Goal: Information Seeking & Learning: Find contact information

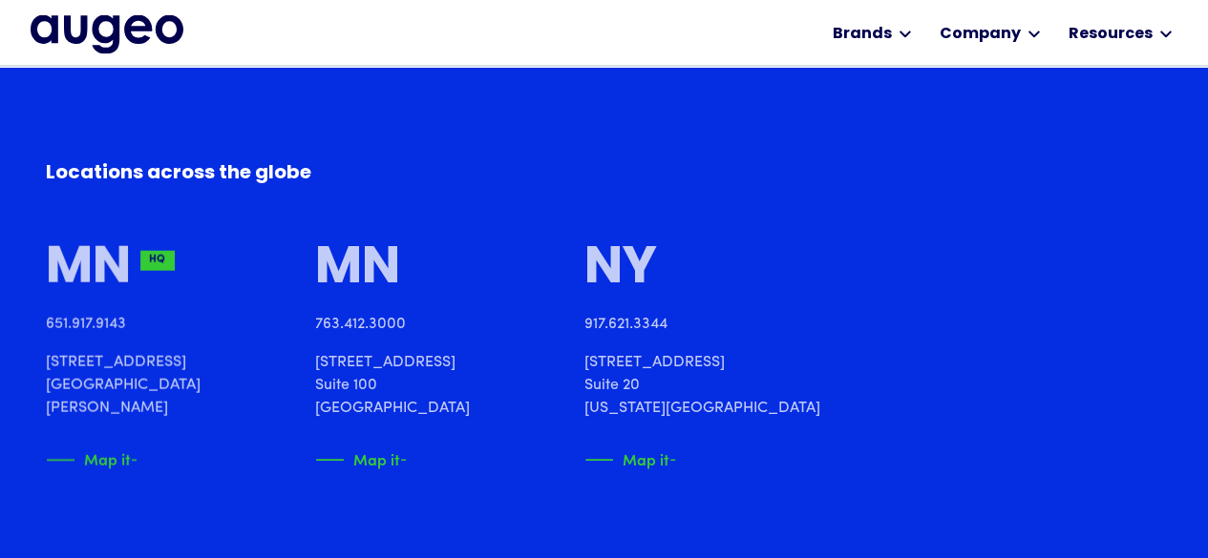
scroll to position [1986, 0]
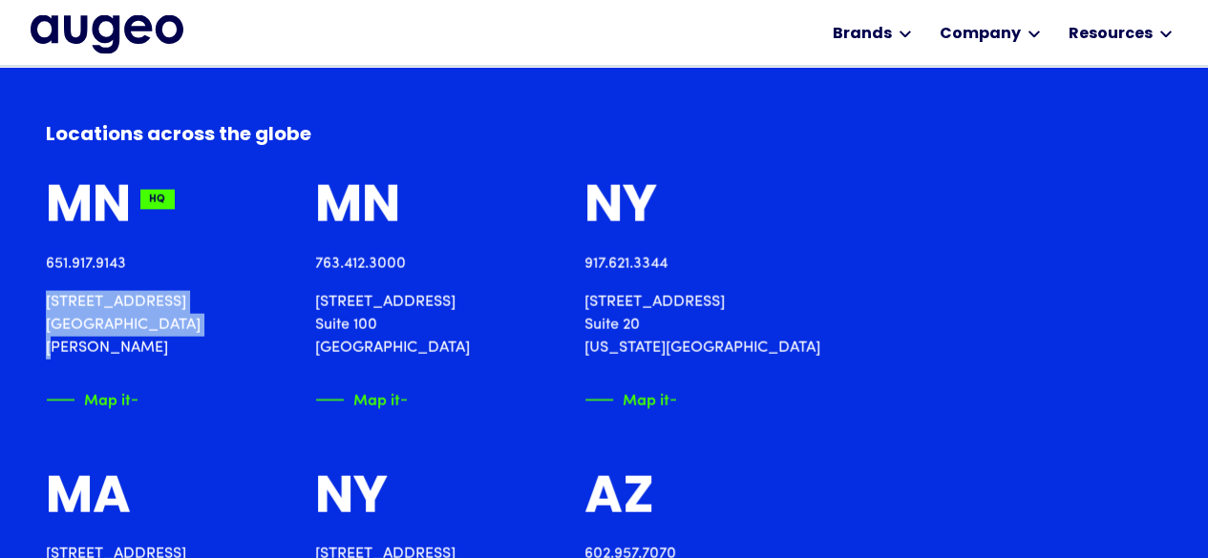
drag, startPoint x: 46, startPoint y: 310, endPoint x: 182, endPoint y: 318, distance: 136.7
click at [182, 318] on p "[STREET_ADDRESS][PERSON_NAME]" at bounding box center [157, 325] width 223 height 69
click at [170, 331] on p "[STREET_ADDRESS][PERSON_NAME]" at bounding box center [157, 325] width 223 height 69
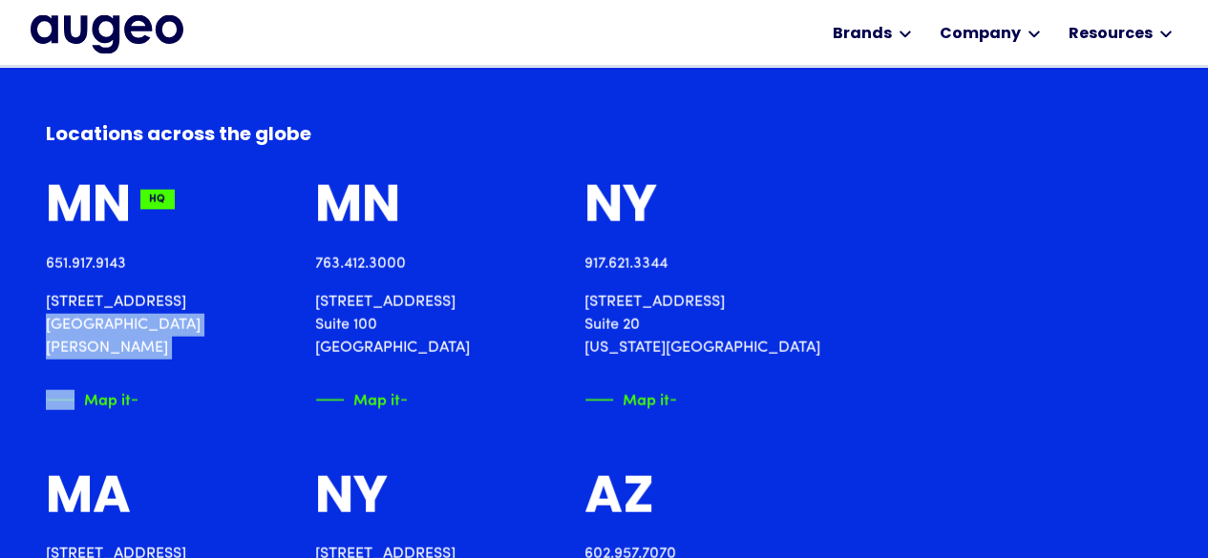
click at [170, 331] on p "[STREET_ADDRESS][PERSON_NAME]" at bounding box center [157, 325] width 223 height 69
drag, startPoint x: 170, startPoint y: 331, endPoint x: 41, endPoint y: 301, distance: 132.5
copy p "[STREET_ADDRESS][PERSON_NAME]"
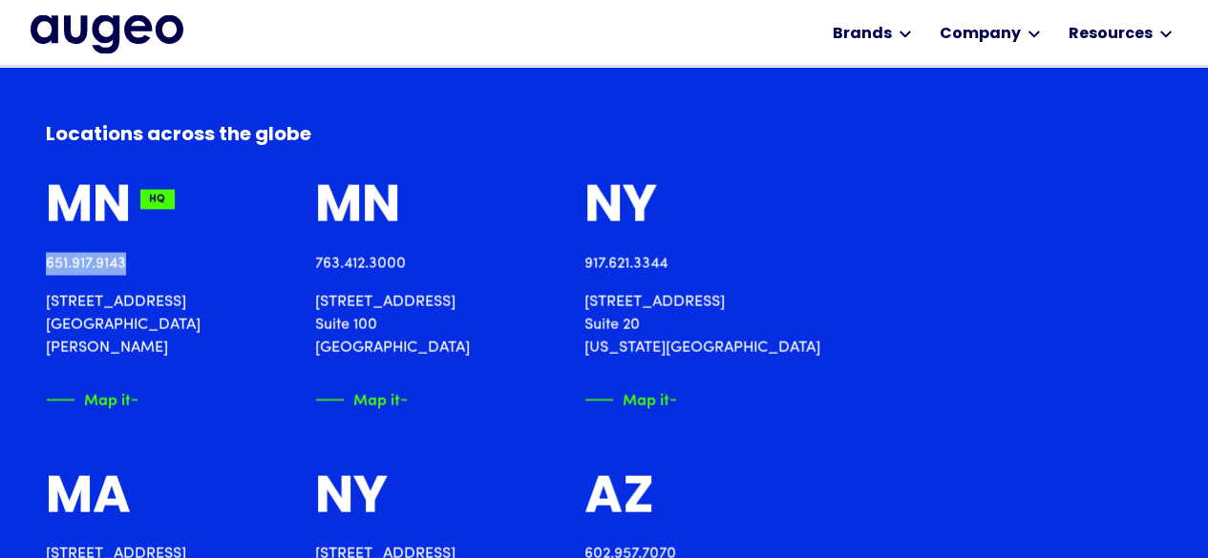
drag, startPoint x: 143, startPoint y: 263, endPoint x: 43, endPoint y: 266, distance: 100.3
copy link "651.917.9143"
